Goal: Information Seeking & Learning: Check status

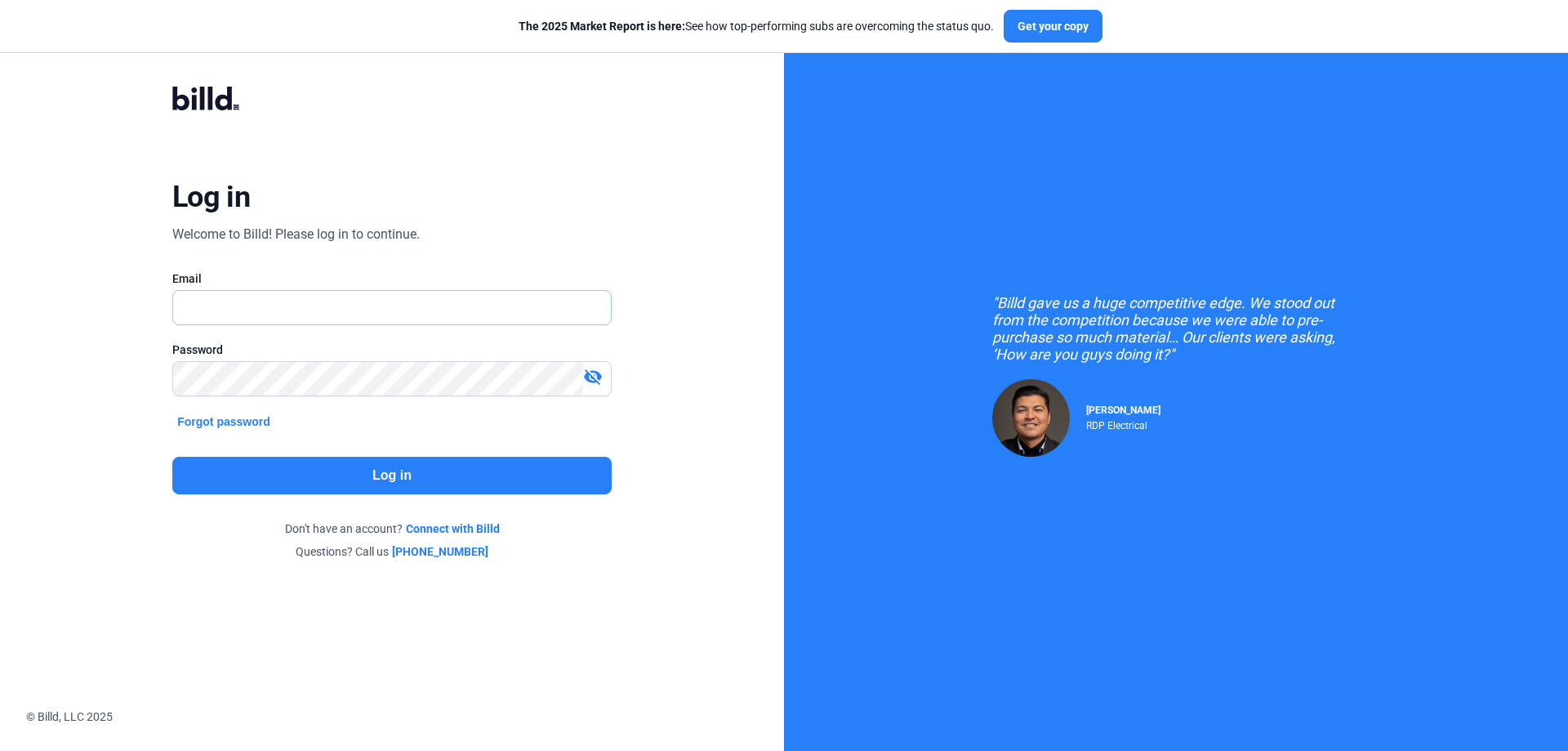
drag, startPoint x: 0, startPoint y: 0, endPoint x: 226, endPoint y: 296, distance: 372.4
click at [226, 296] on input "text" at bounding box center [383, 307] width 420 height 33
type input "[PERSON_NAME][EMAIL_ADDRESS][DOMAIN_NAME]"
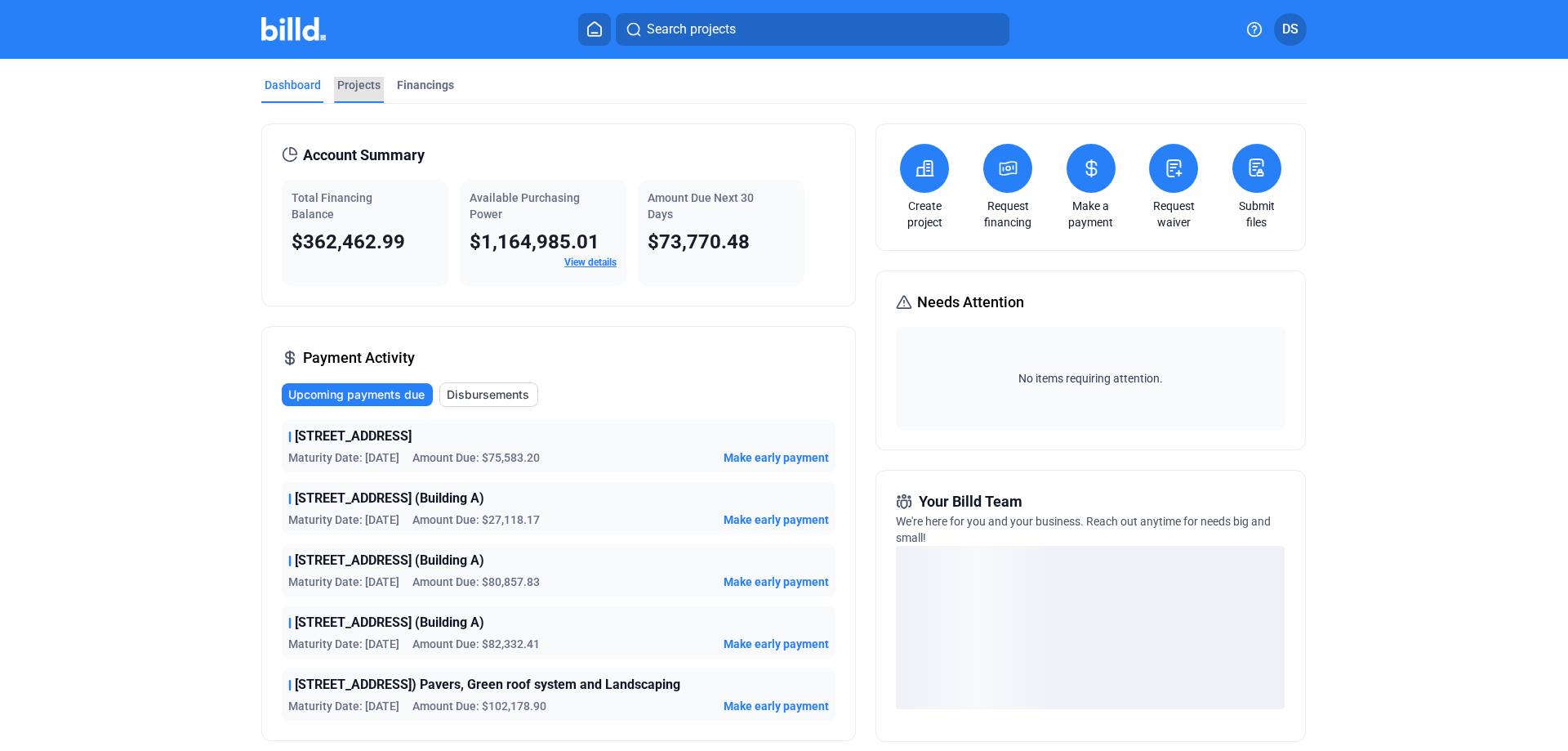
click at [349, 79] on div "Projects" at bounding box center [359, 85] width 43 height 16
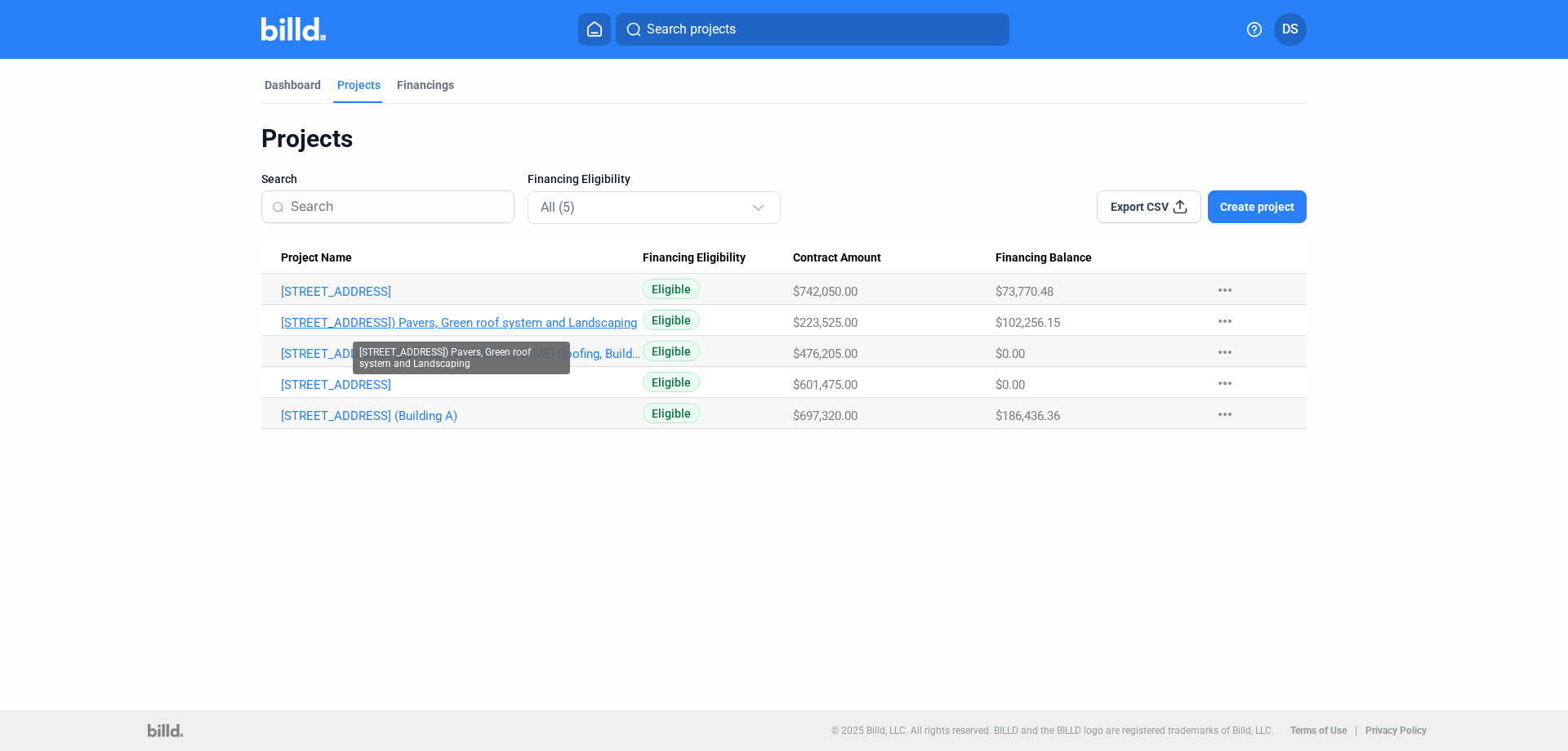
click at [533, 323] on link "[STREET_ADDRESS]) Pavers, Green roof system and Landscaping" at bounding box center [462, 323] width 362 height 14
click at [518, 325] on link "[STREET_ADDRESS]) Pavers, Green roof system and Landscaping" at bounding box center [462, 323] width 362 height 14
click at [584, 318] on link "[STREET_ADDRESS]) Pavers, Green roof system and Landscaping" at bounding box center [462, 323] width 362 height 14
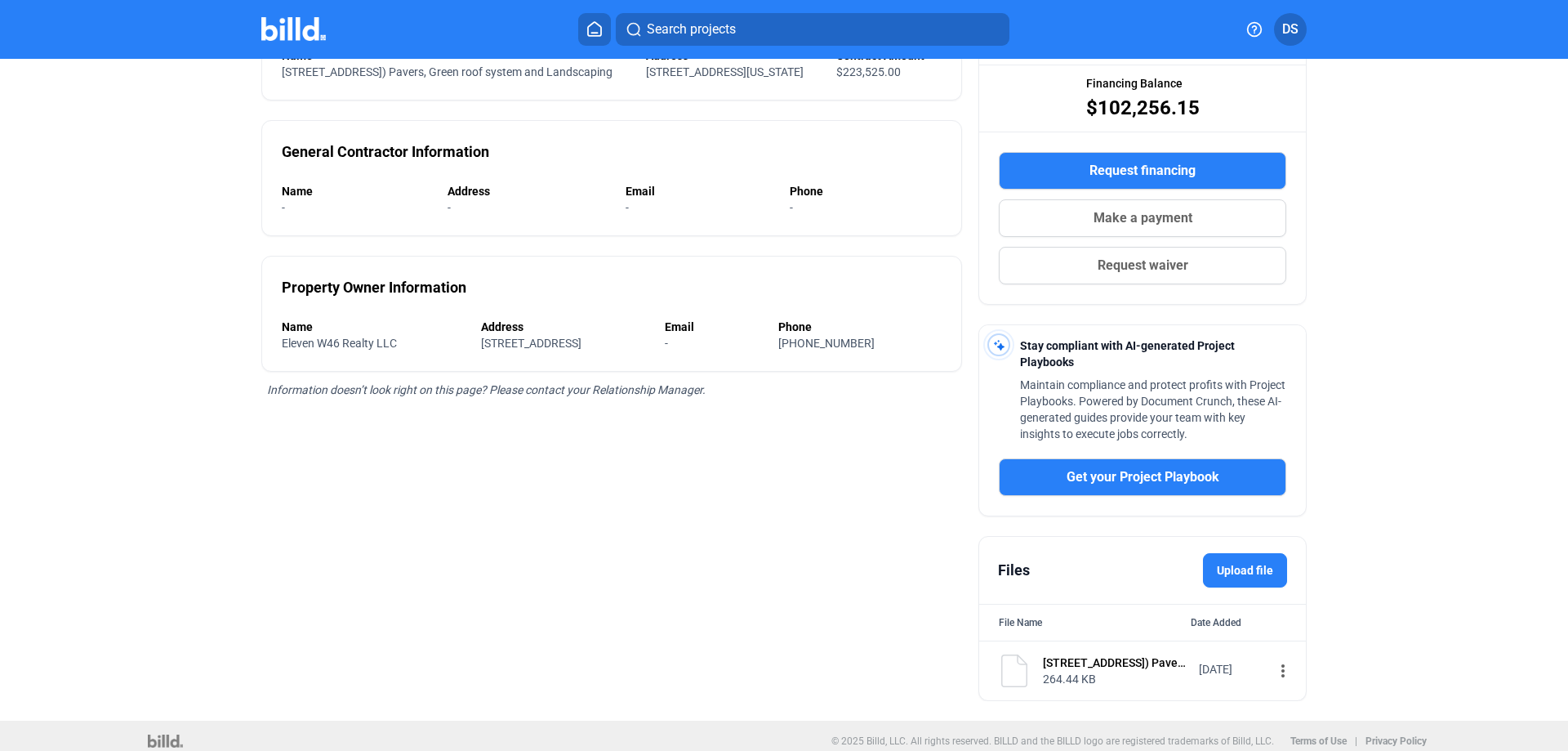
scroll to position [221, 0]
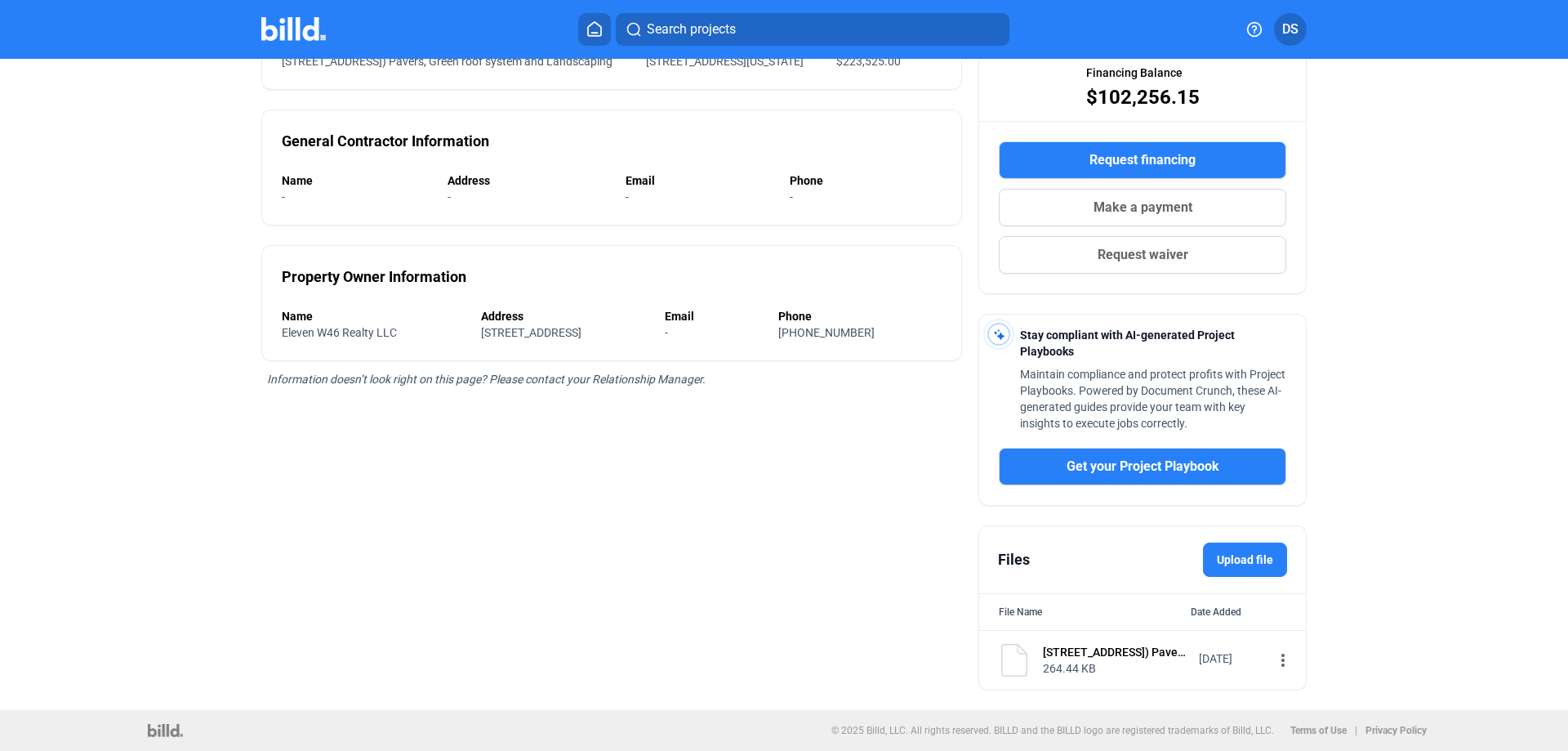
click at [1116, 661] on div "264.44 KB" at bounding box center [1115, 669] width 145 height 16
click at [1116, 653] on div "[STREET_ADDRESS]) Pavers, Green roof system and Landscaping" at bounding box center [1115, 652] width 145 height 16
click at [1274, 662] on mat-icon "more_vert" at bounding box center [1283, 661] width 20 height 20
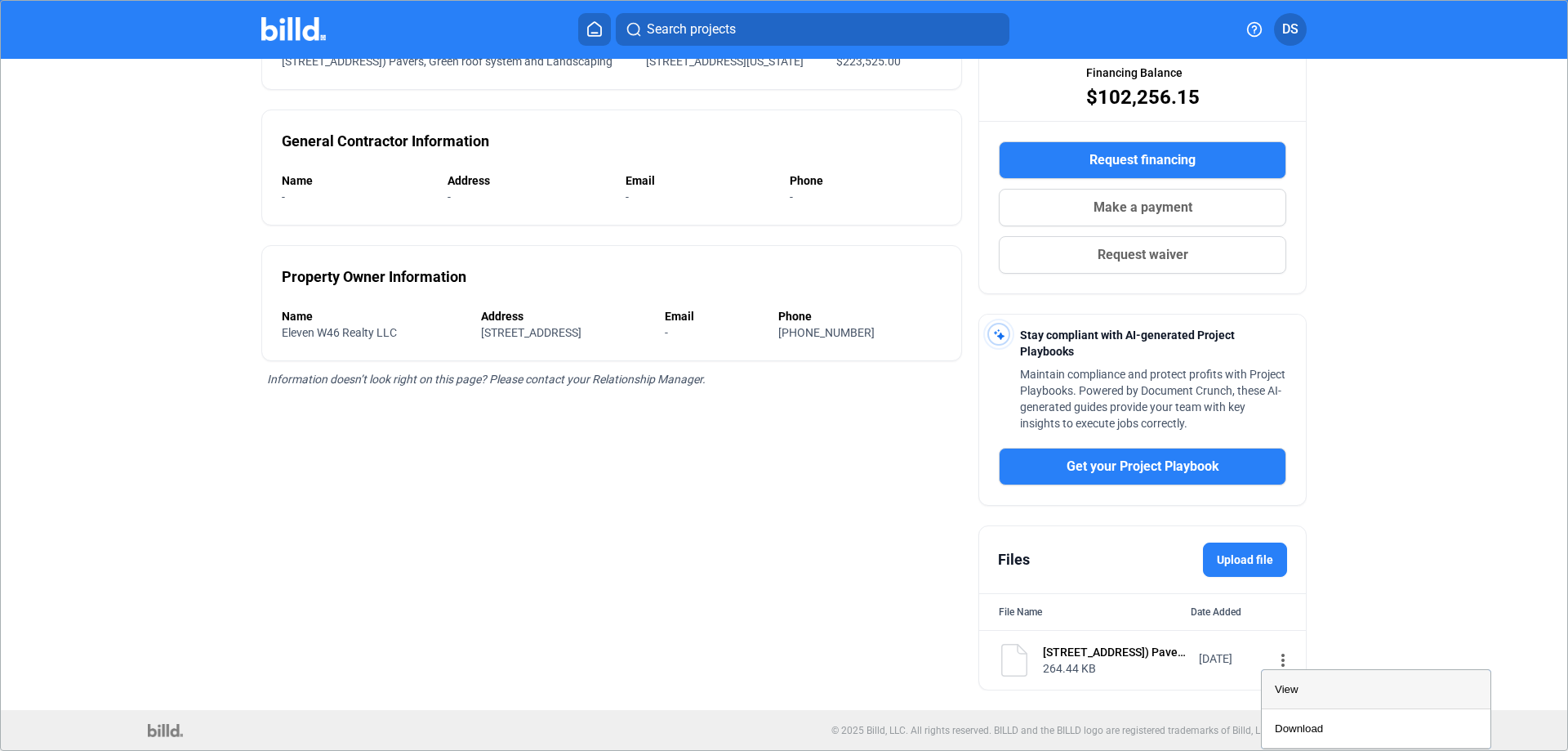
click at [1286, 699] on div "View" at bounding box center [1376, 689] width 202 height 39
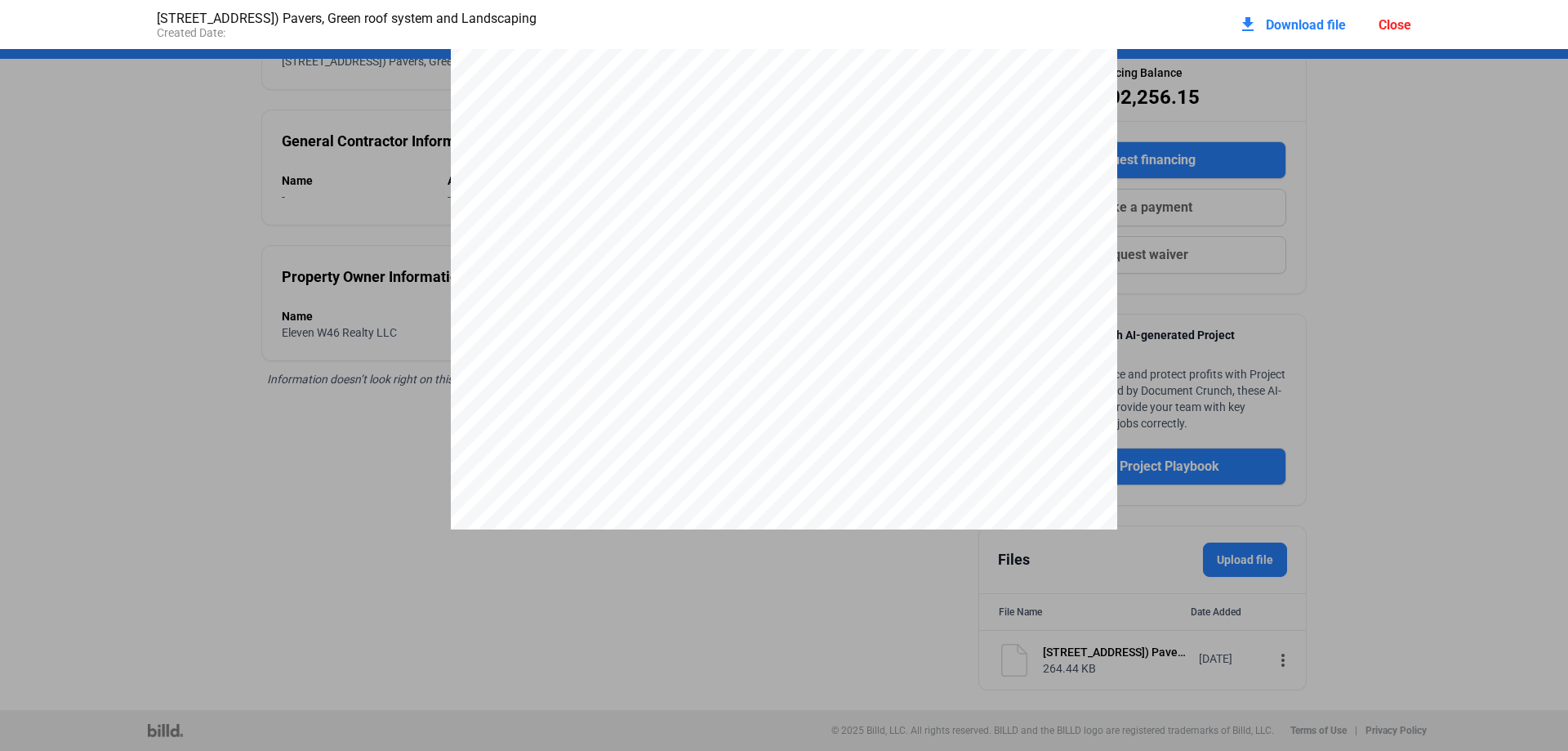
scroll to position [2142, 0]
drag, startPoint x: 1398, startPoint y: 148, endPoint x: 1133, endPoint y: 158, distance: 265.2
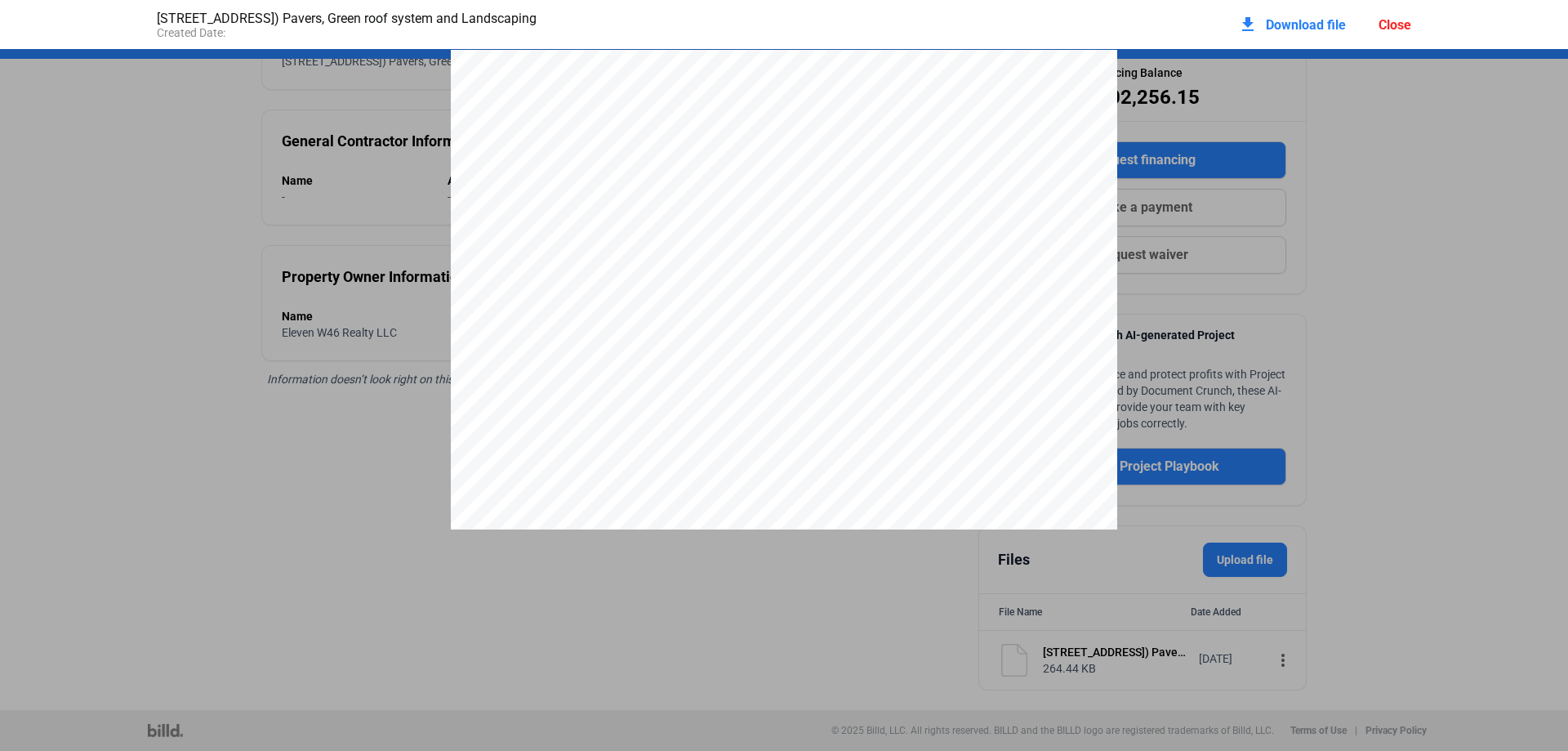
click at [794, 149] on div "Page 1 of 3 [STREET_ADDRESS][PERSON_NAME] P. 718.852.7663 F. 718.852.7664 E. [E…" at bounding box center [784, 481] width 667 height 863
drag, startPoint x: 600, startPoint y: 100, endPoint x: 459, endPoint y: 90, distance: 141.4
click at [593, 100] on div "Page 1 of 3 [STREET_ADDRESS][PERSON_NAME] P. 718.852.7663 F. 718.852.7664 E. [E…" at bounding box center [784, 481] width 667 height 863
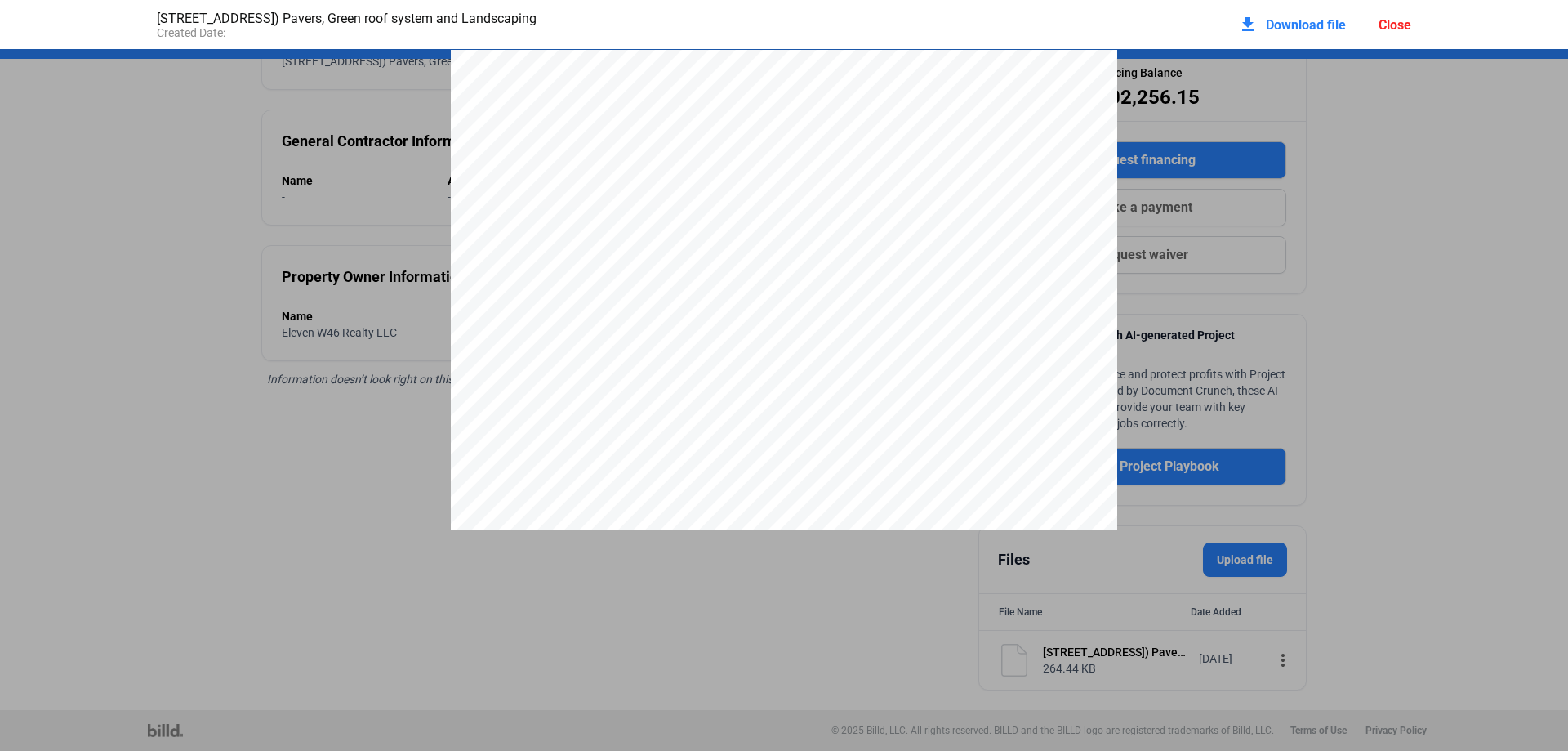
click at [1021, 35] on div "[STREET_ADDRESS]) Pavers, Green roof system and Landscaping Created Date: downl…" at bounding box center [784, 24] width 1287 height 49
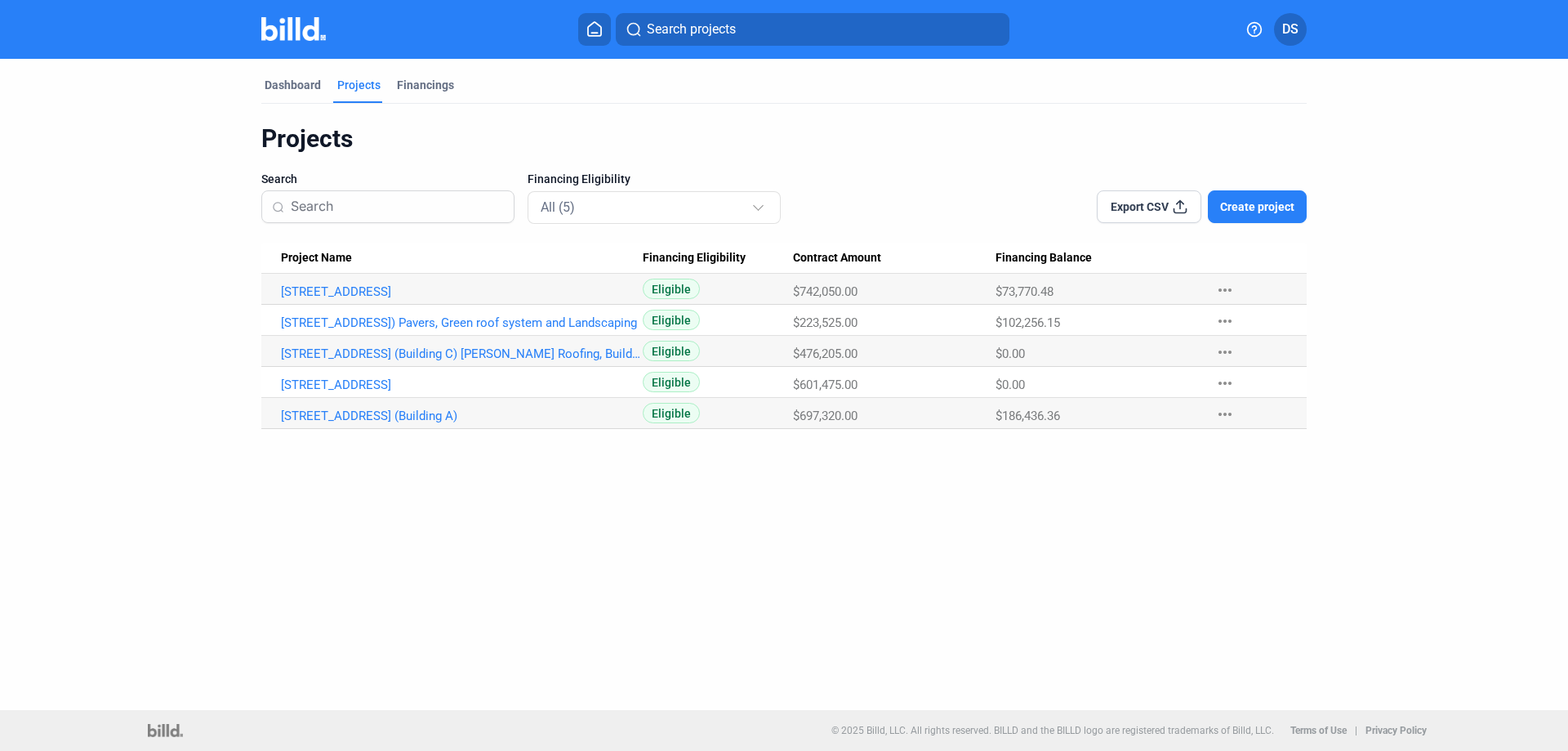
click at [1137, 410] on div "$186,436.36" at bounding box center [1097, 416] width 203 height 14
click at [379, 418] on link "[STREET_ADDRESS] (Building A)" at bounding box center [462, 416] width 362 height 14
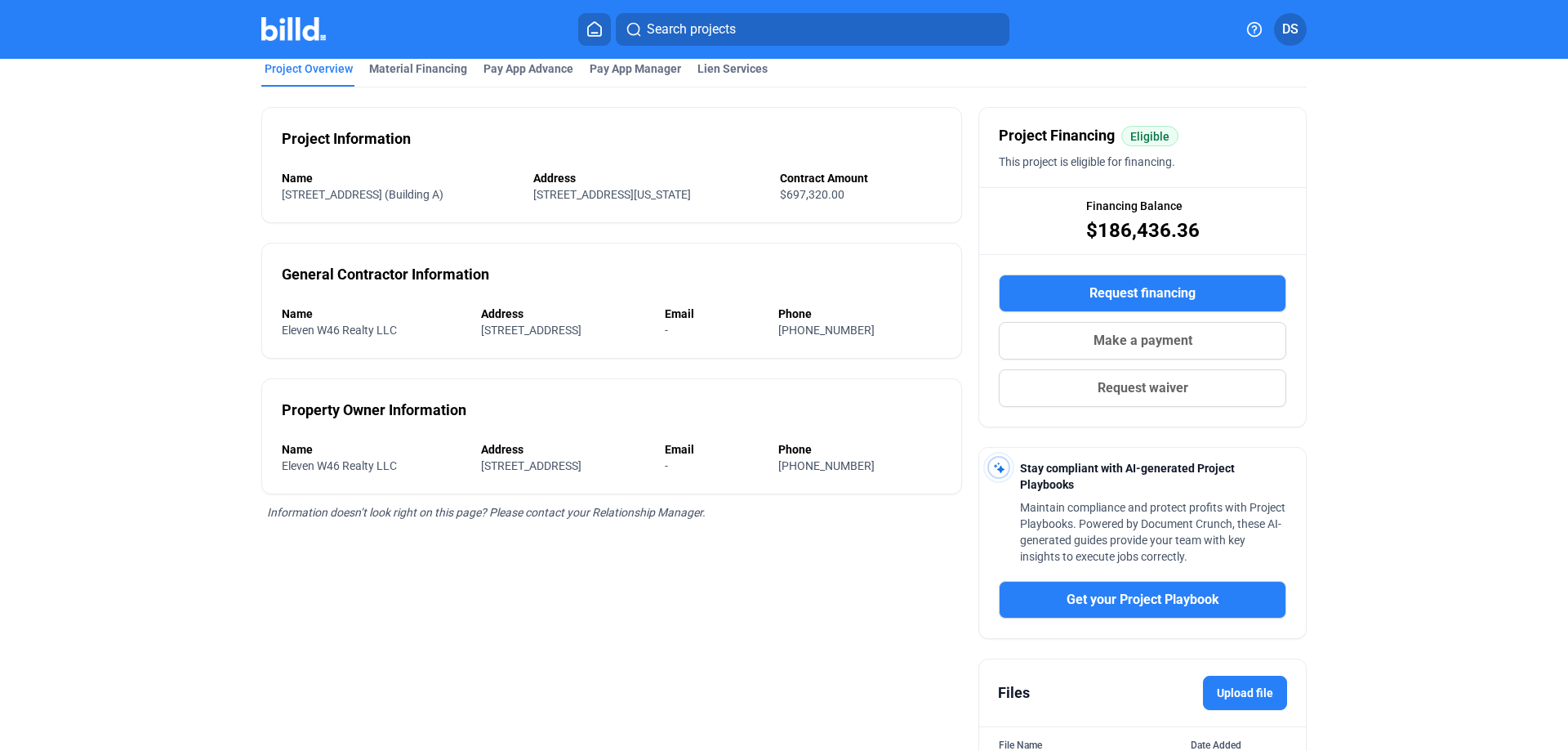
scroll to position [221, 0]
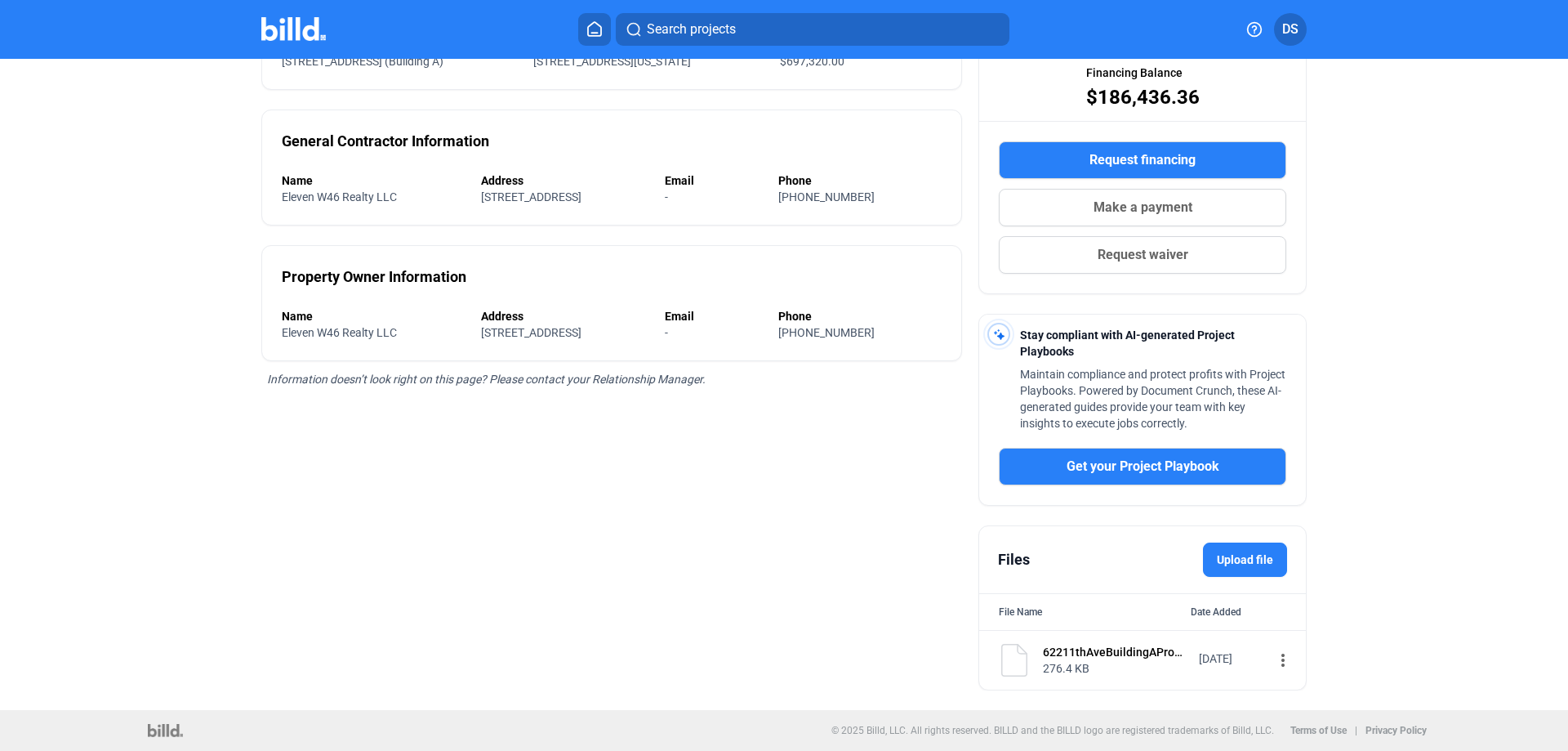
click at [1274, 665] on mat-icon "more_vert" at bounding box center [1283, 661] width 20 height 20
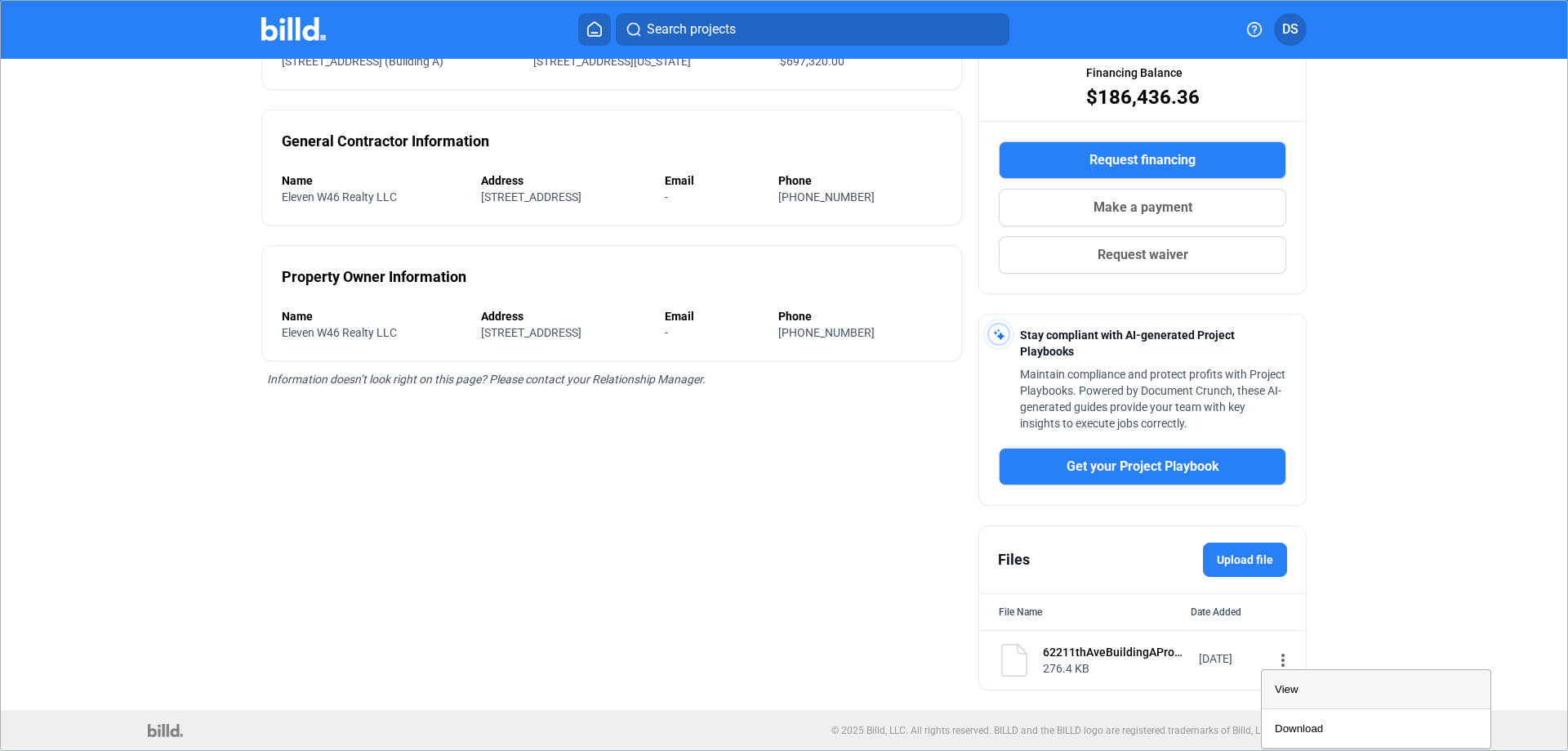
click at [1277, 686] on span "View" at bounding box center [1286, 690] width 23 height 13
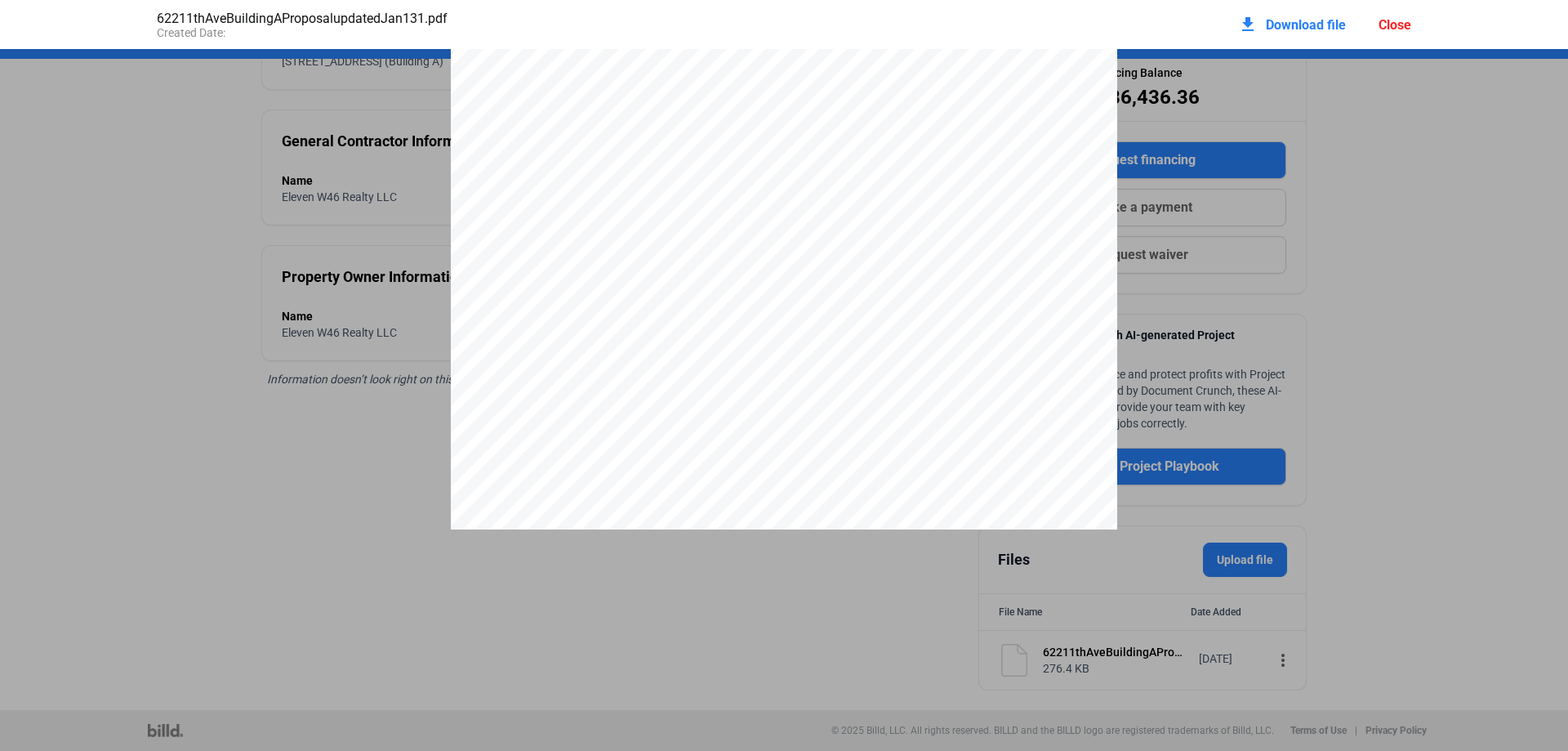
scroll to position [0, 0]
click at [1100, 76] on div "Page 1 of 6 [STREET_ADDRESS][PERSON_NAME] P. 718.852.7663 F. 718.852.7664 E. [E…" at bounding box center [784, 481] width 667 height 863
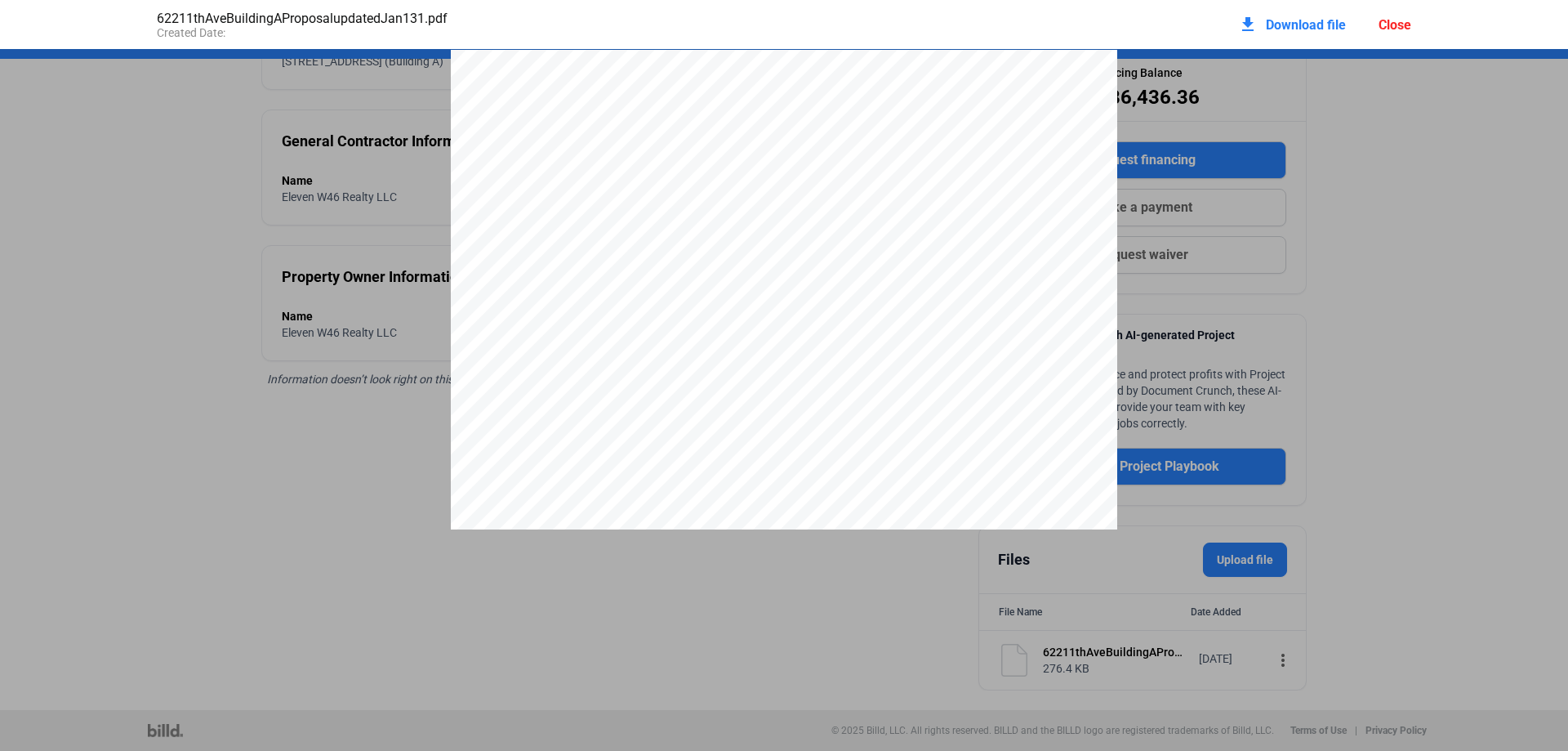
click at [1402, 24] on div "Close" at bounding box center [1395, 24] width 33 height 15
